Goal: Transaction & Acquisition: Purchase product/service

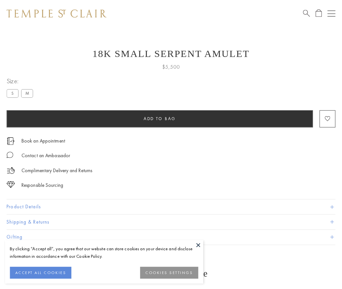
scroll to position [0, 0]
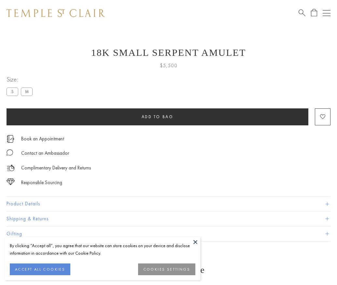
click at [157, 116] on span "Add to bag" at bounding box center [158, 117] width 32 height 6
